Goal: Download file/media

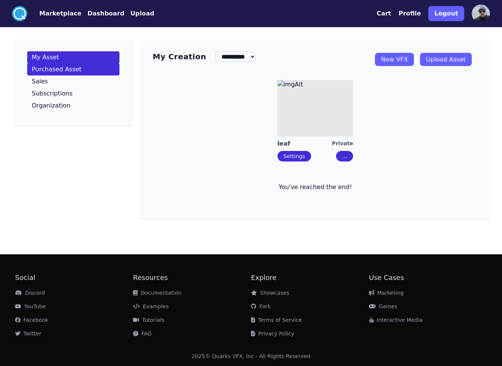
click at [103, 69] on link "Purchased Asset" at bounding box center [73, 69] width 92 height 12
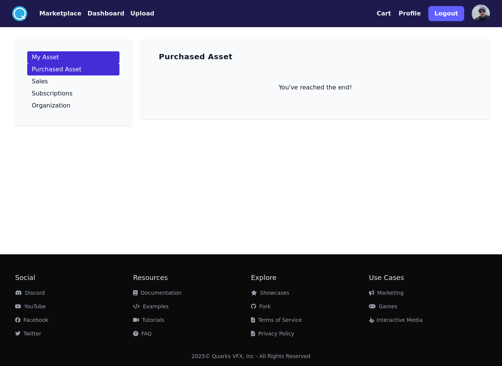
click at [87, 58] on link "My Asset" at bounding box center [73, 57] width 92 height 12
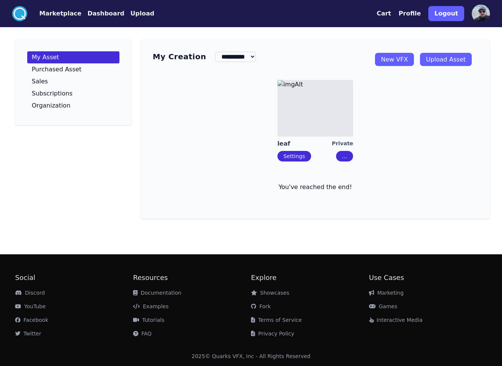
click at [60, 14] on button "Marketplace" at bounding box center [60, 13] width 42 height 9
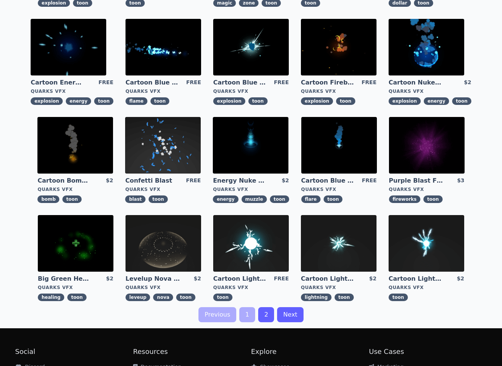
scroll to position [138, 0]
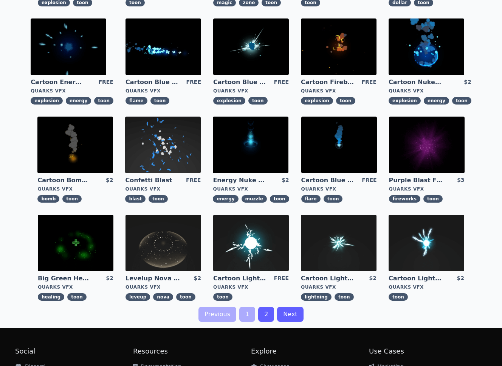
click at [264, 323] on div ".cls-1{fill:#fff;}.cls-2{fill:#29abe2;} Marketplace Dashboard Upload Cart Profi…" at bounding box center [251, 151] width 502 height 578
click at [264, 316] on link "2" at bounding box center [266, 314] width 16 height 15
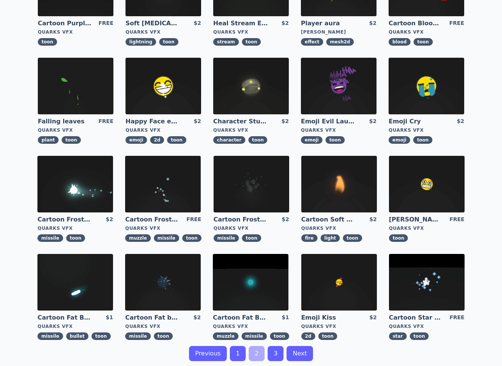
scroll to position [2, 0]
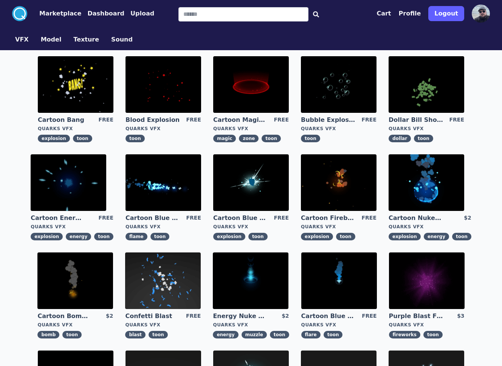
click at [151, 88] on img at bounding box center [163, 84] width 76 height 57
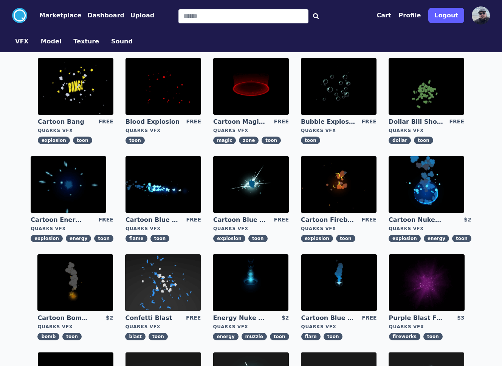
click at [84, 166] on img at bounding box center [69, 184] width 76 height 57
click at [347, 88] on img at bounding box center [339, 86] width 76 height 57
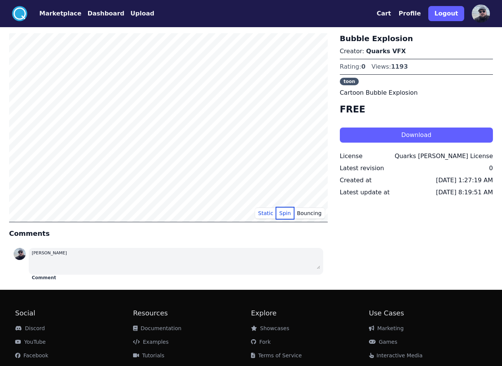
click at [288, 211] on button "Spin" at bounding box center [285, 213] width 18 height 11
click at [313, 212] on button "Bouncing" at bounding box center [308, 213] width 31 height 11
click at [271, 215] on button "Static" at bounding box center [265, 213] width 21 height 11
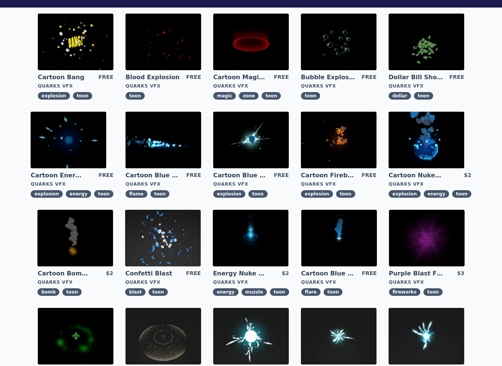
scroll to position [45, 0]
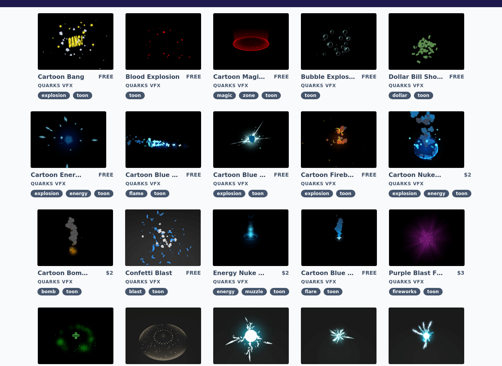
click at [97, 145] on img at bounding box center [69, 139] width 76 height 57
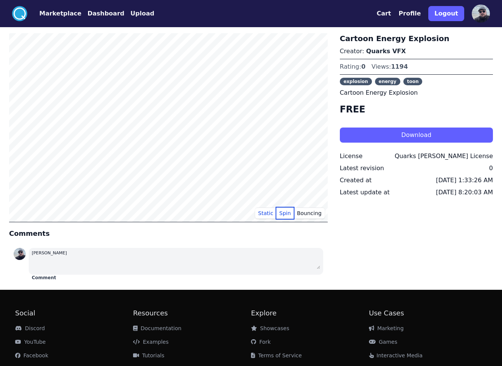
click at [286, 212] on button "Spin" at bounding box center [285, 213] width 18 height 11
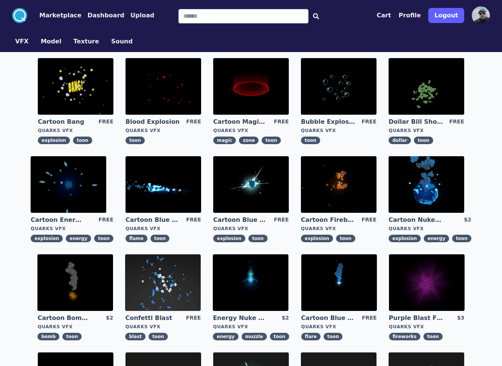
click at [422, 98] on img at bounding box center [426, 86] width 76 height 57
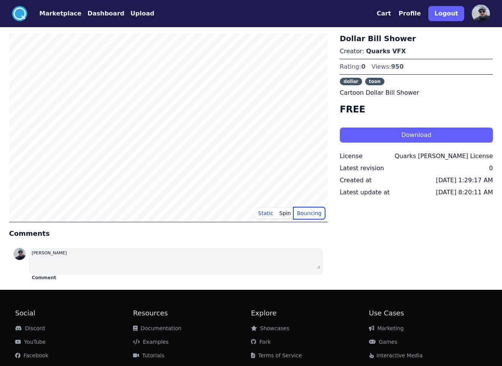
click at [296, 213] on button "Bouncing" at bounding box center [308, 213] width 31 height 11
click at [288, 216] on button "Spin" at bounding box center [285, 213] width 18 height 11
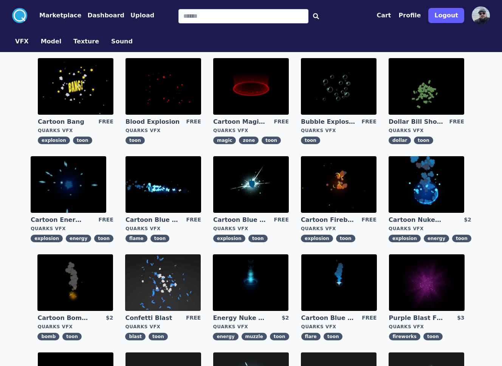
click at [84, 74] on img at bounding box center [76, 86] width 76 height 57
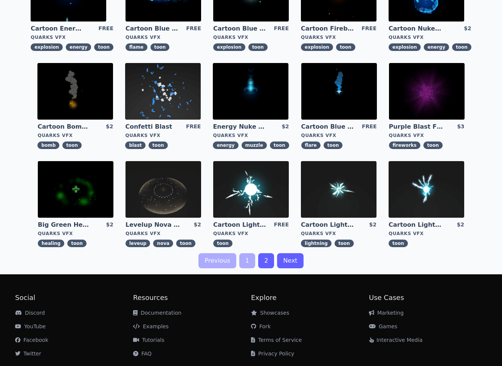
scroll to position [211, 0]
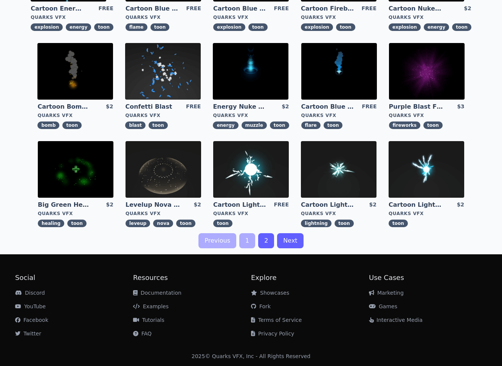
click at [269, 244] on link "2" at bounding box center [266, 240] width 16 height 15
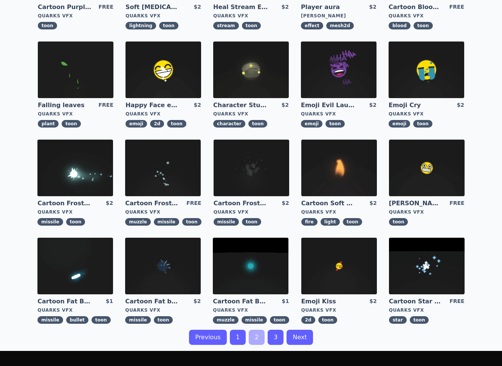
scroll to position [115, 0]
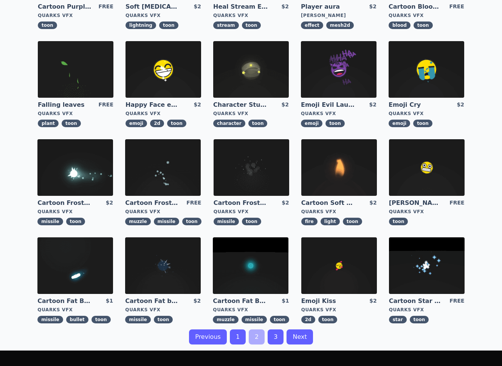
click at [275, 333] on link "3" at bounding box center [275, 337] width 16 height 15
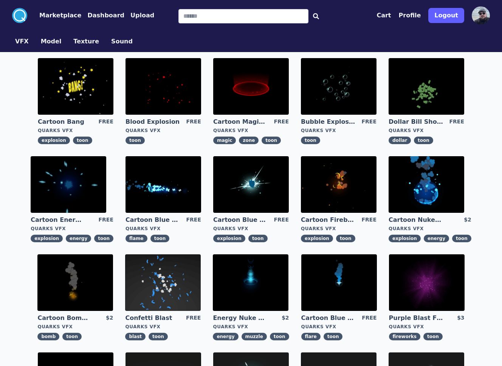
click at [162, 89] on img at bounding box center [163, 86] width 76 height 57
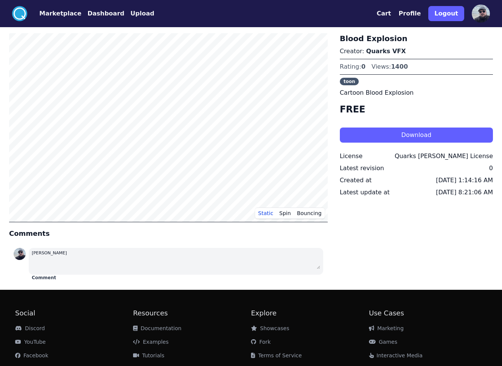
click at [367, 133] on button "Download" at bounding box center [416, 135] width 153 height 15
